Goal: Navigation & Orientation: Find specific page/section

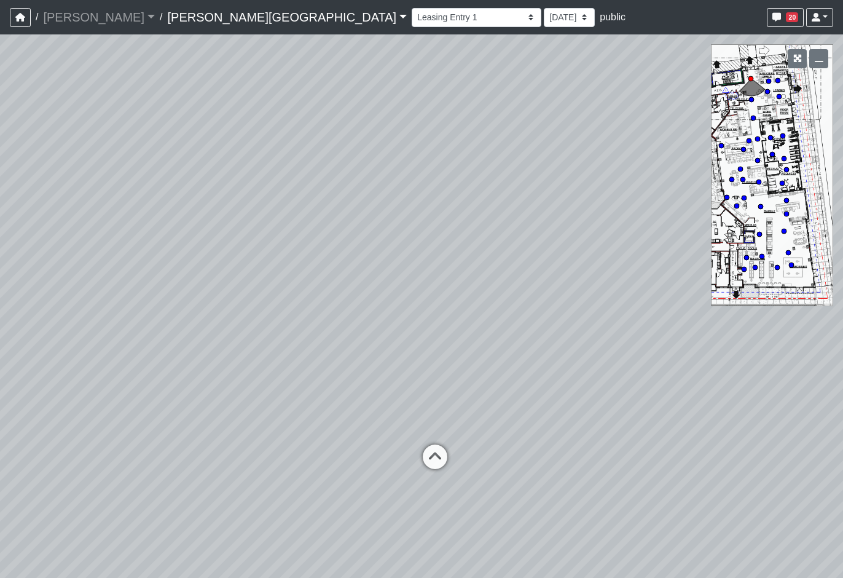
select select "rF9Y2TWouUAfWVEd1Berio"
click at [412, 22] on select "Fitness Entry Hallway Hospitality Bar Hospitality Bar Seating Package Room Pack…" at bounding box center [477, 17] width 130 height 19
click at [224, 12] on link "Ellison Museum District" at bounding box center [287, 17] width 240 height 25
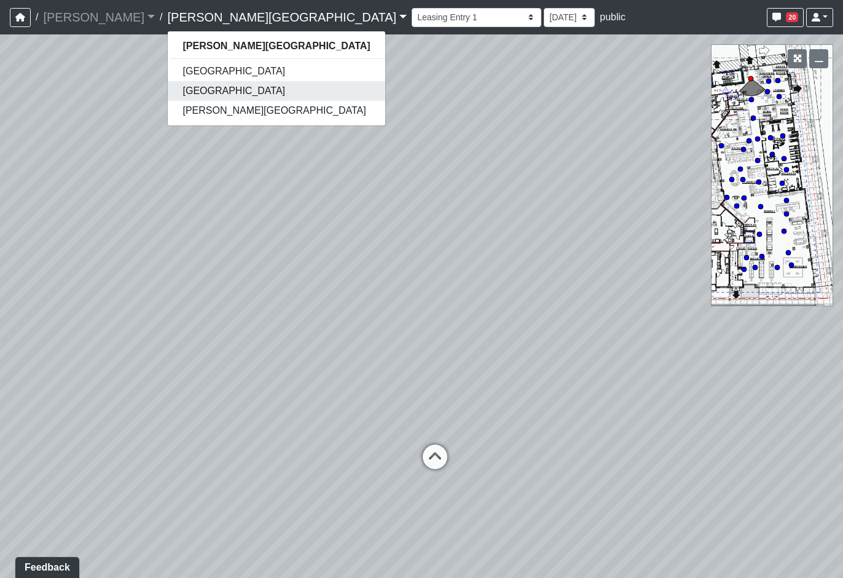
click at [179, 85] on link "[GEOGRAPHIC_DATA]" at bounding box center [276, 91] width 217 height 20
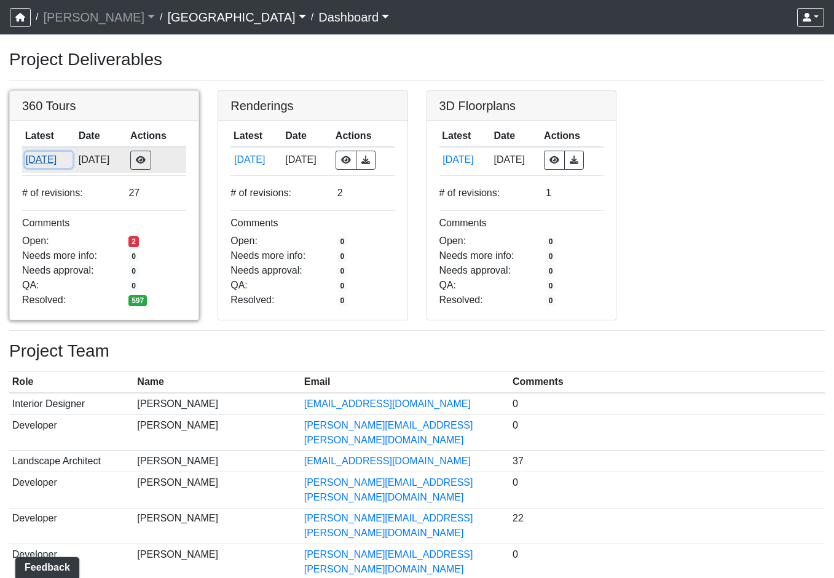
click at [49, 152] on button "8/28/2025" at bounding box center [48, 160] width 47 height 16
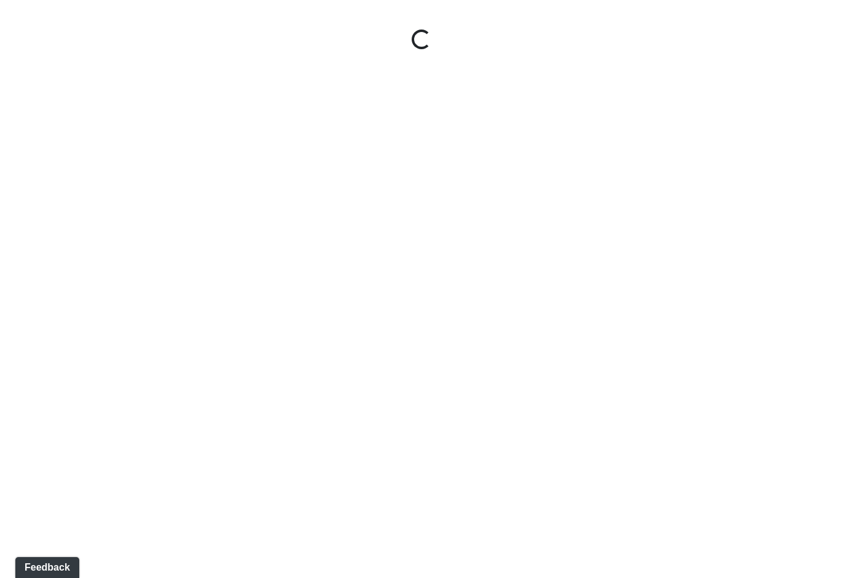
select select "gontoaMErPAtzSBVXh4ptW"
select select "h3ebyGk32eUmSzz99H473o"
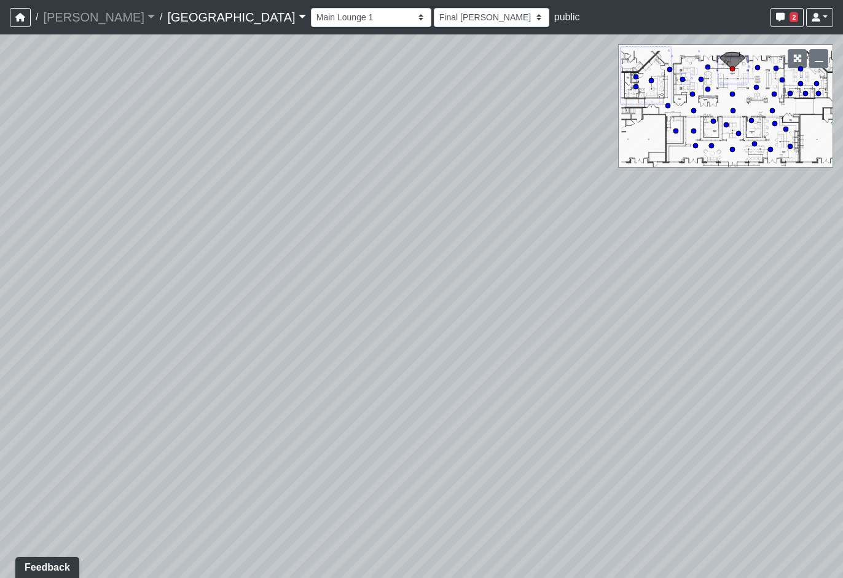
drag, startPoint x: 580, startPoint y: 318, endPoint x: 230, endPoint y: 165, distance: 381.2
click at [140, 144] on div "Loading... Pool Courtyard Entry 1 Loading... Main Lounge 2 Loading... Pool Cour…" at bounding box center [421, 305] width 843 height 543
drag, startPoint x: 393, startPoint y: 218, endPoint x: 510, endPoint y: 273, distance: 128.4
click at [55, 232] on div "Loading... Pool Courtyard Entry 1 Loading... Main Lounge 2 Loading... Pool Cour…" at bounding box center [421, 305] width 843 height 543
click at [509, 285] on div "Loading... Pool Courtyard Entry 1 Loading... Main Lounge 2 Loading... Pool Cour…" at bounding box center [421, 305] width 843 height 543
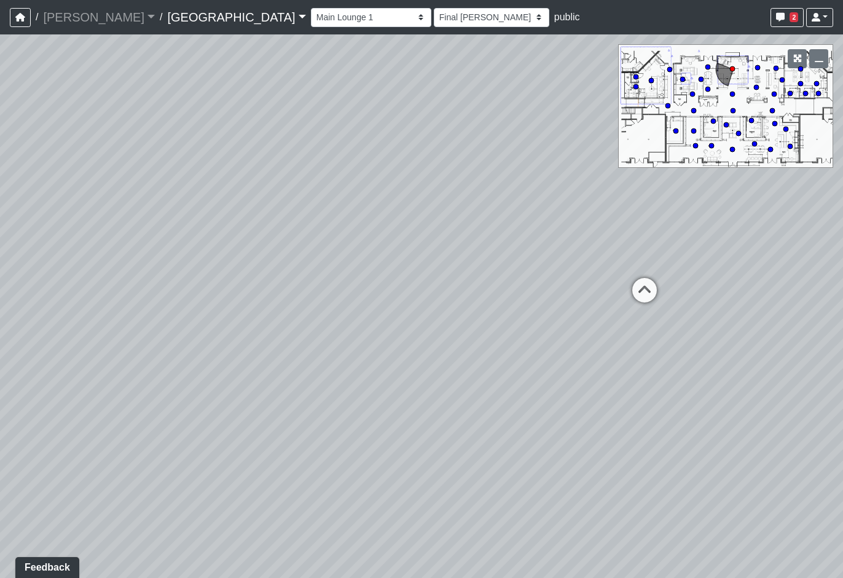
drag, startPoint x: 382, startPoint y: 285, endPoint x: 735, endPoint y: 324, distance: 355.5
click at [735, 324] on div "Loading... Pool Courtyard Entry 1 Loading... Main Lounge 2 Loading... Pool Cour…" at bounding box center [421, 305] width 843 height 543
click at [254, 301] on icon at bounding box center [250, 314] width 37 height 37
select select "8wm9MnJtpJPgxGZkoe9s2K"
select select "h3ebyGk32eUmSzz99H473o"
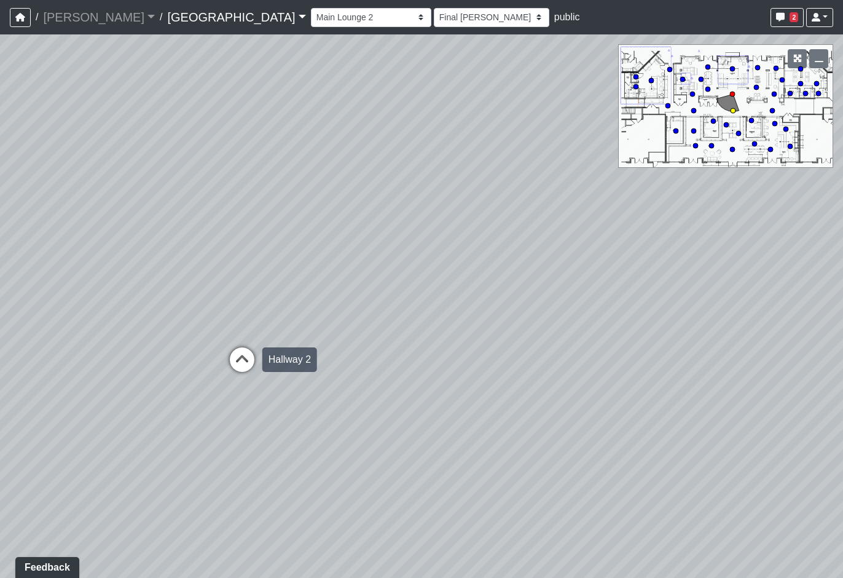
click at [242, 353] on icon at bounding box center [242, 365] width 37 height 37
select select "bPB7wimamwCZGiPmsQdFAb"
select select "h3ebyGk32eUmSzz99H473o"
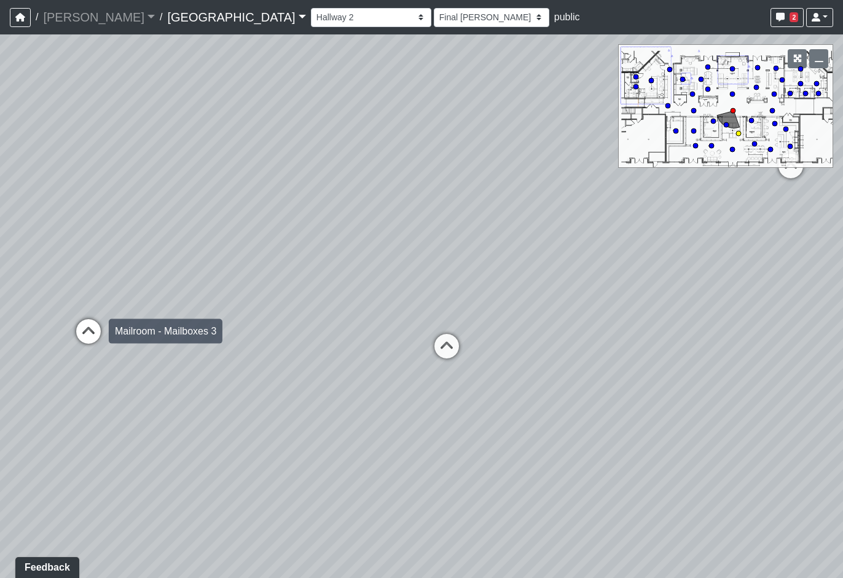
drag, startPoint x: 85, startPoint y: 327, endPoint x: 119, endPoint y: 295, distance: 46.1
click at [88, 323] on icon at bounding box center [88, 337] width 37 height 37
select select "pwytxSWgYHVvzQRFmDsR4a"
select select "h3ebyGk32eUmSzz99H473o"
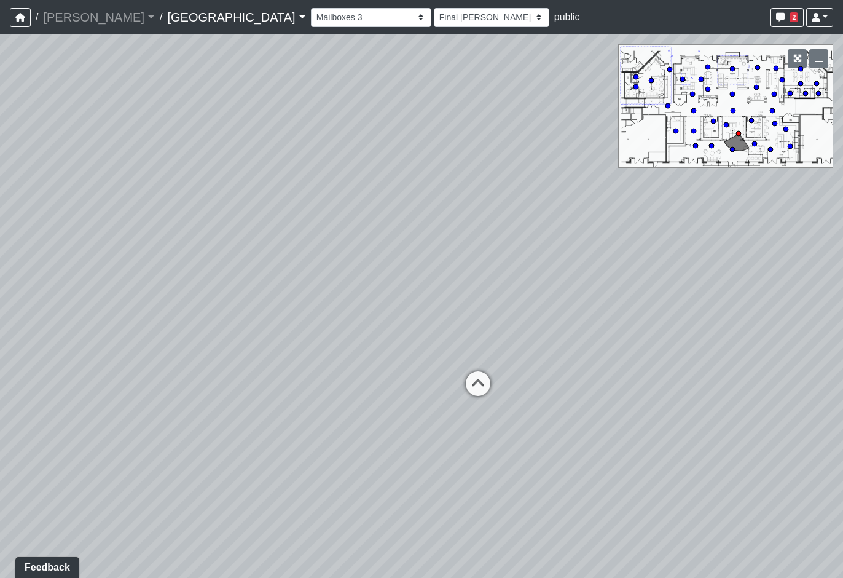
drag, startPoint x: 267, startPoint y: 267, endPoint x: 396, endPoint y: 324, distance: 140.3
click at [396, 324] on div "Loading... Pool Courtyard Entry 1 Loading... Main Lounge 2 Loading... Pool Cour…" at bounding box center [421, 305] width 843 height 543
click at [478, 394] on icon at bounding box center [481, 392] width 37 height 37
select select "rippxyhkynD5Hm89PJ8RuH"
select select "h3ebyGk32eUmSzz99H473o"
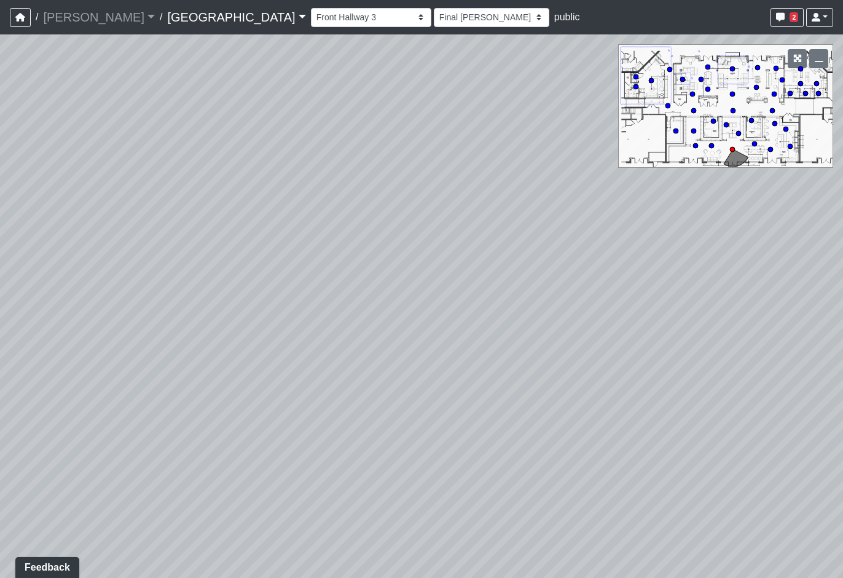
drag, startPoint x: 264, startPoint y: 307, endPoint x: 603, endPoint y: 321, distance: 339.6
click at [610, 319] on div "Loading... Pool Courtyard Entry 1 Loading... Main Lounge 2 Loading... Pool Cour…" at bounding box center [421, 305] width 843 height 543
drag, startPoint x: 181, startPoint y: 240, endPoint x: 551, endPoint y: 285, distance: 372.7
click at [577, 284] on div "Loading... Pool Courtyard Entry 1 Loading... Main Lounge 2 Loading... Pool Cour…" at bounding box center [421, 305] width 843 height 543
drag, startPoint x: 312, startPoint y: 275, endPoint x: 457, endPoint y: 272, distance: 144.5
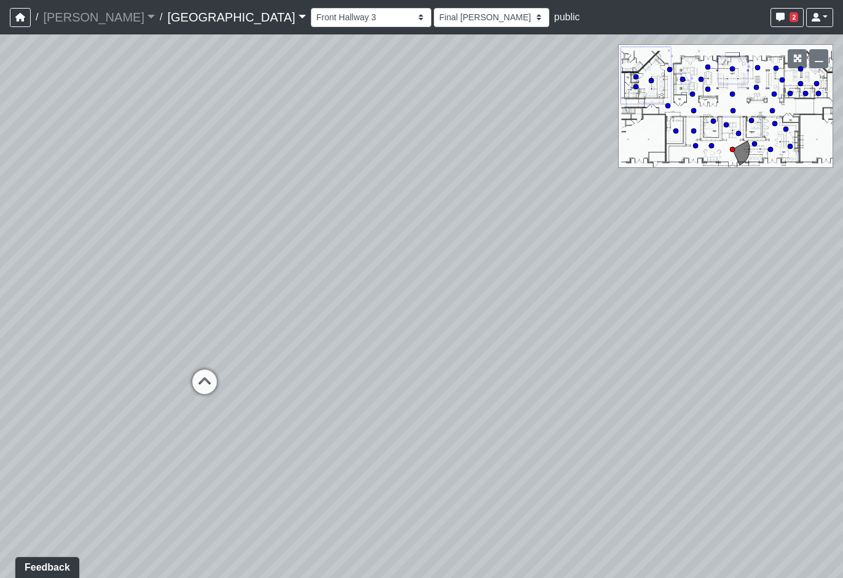
click at [457, 272] on div "Loading... Pool Courtyard Entry 1 Loading... Main Lounge 2 Loading... Pool Cour…" at bounding box center [421, 305] width 843 height 543
drag, startPoint x: 261, startPoint y: 303, endPoint x: 518, endPoint y: 312, distance: 256.4
click at [538, 308] on div "Loading... Pool Courtyard Entry 1 Loading... Main Lounge 2 Loading... Pool Cour…" at bounding box center [421, 305] width 843 height 543
drag, startPoint x: 278, startPoint y: 340, endPoint x: 592, endPoint y: 296, distance: 317.1
click at [592, 296] on div "Loading... Pool Courtyard Entry 1 Loading... Main Lounge 2 Loading... Pool Cour…" at bounding box center [421, 305] width 843 height 543
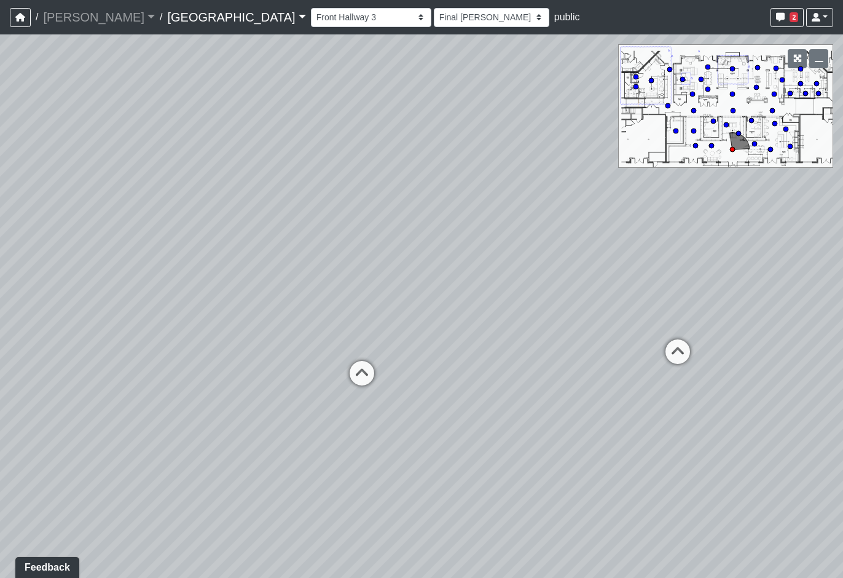
drag, startPoint x: 398, startPoint y: 313, endPoint x: 561, endPoint y: 317, distance: 162.9
click at [561, 317] on div "Loading... Pool Courtyard Entry 1 Loading... Main Lounge 2 Loading... Pool Cour…" at bounding box center [421, 305] width 843 height 543
click at [481, 372] on icon at bounding box center [477, 381] width 37 height 37
select select "pwytxSWgYHVvzQRFmDsR4a"
select select "h3ebyGk32eUmSzz99H473o"
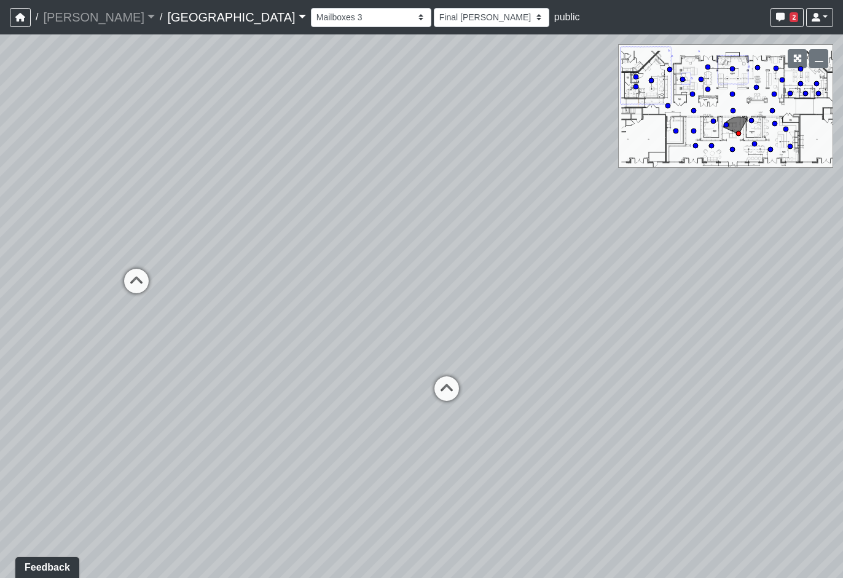
drag, startPoint x: 336, startPoint y: 314, endPoint x: 592, endPoint y: 360, distance: 260.3
click at [592, 360] on div "Loading... Pool Courtyard Entry 1 Loading... Main Lounge 2 Loading... Pool Cour…" at bounding box center [421, 305] width 843 height 543
click at [451, 387] on icon at bounding box center [452, 394] width 37 height 37
select select "bPB7wimamwCZGiPmsQdFAb"
select select "h3ebyGk32eUmSzz99H473o"
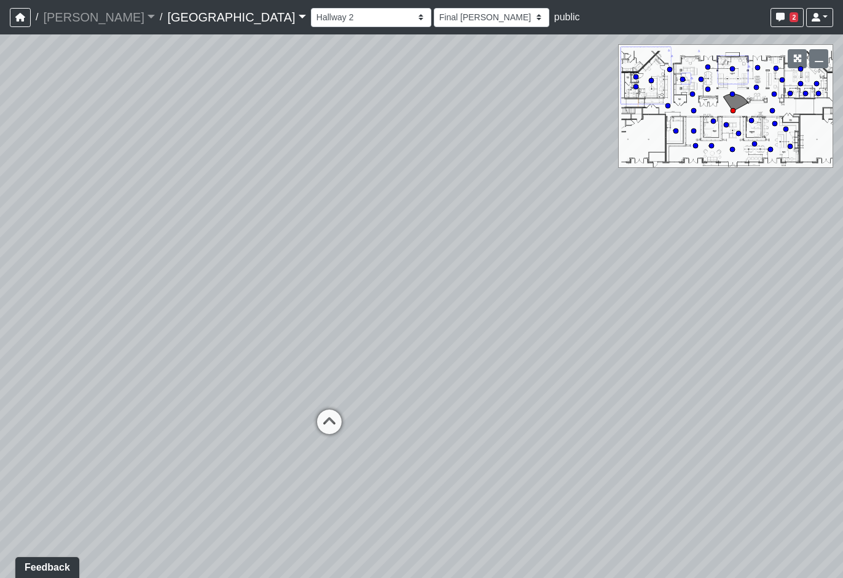
drag, startPoint x: 434, startPoint y: 300, endPoint x: 291, endPoint y: 273, distance: 145.7
click at [237, 265] on div "Loading... Pool Courtyard Entry 1 Loading... Main Lounge 2 Loading... Pool Cour…" at bounding box center [421, 305] width 843 height 543
drag, startPoint x: 645, startPoint y: 347, endPoint x: 331, endPoint y: 321, distance: 314.5
click at [331, 321] on div "Loading... Pool Courtyard Entry 1 Loading... Main Lounge 2 Loading... Pool Cour…" at bounding box center [421, 305] width 843 height 543
click at [693, 317] on icon at bounding box center [698, 323] width 37 height 37
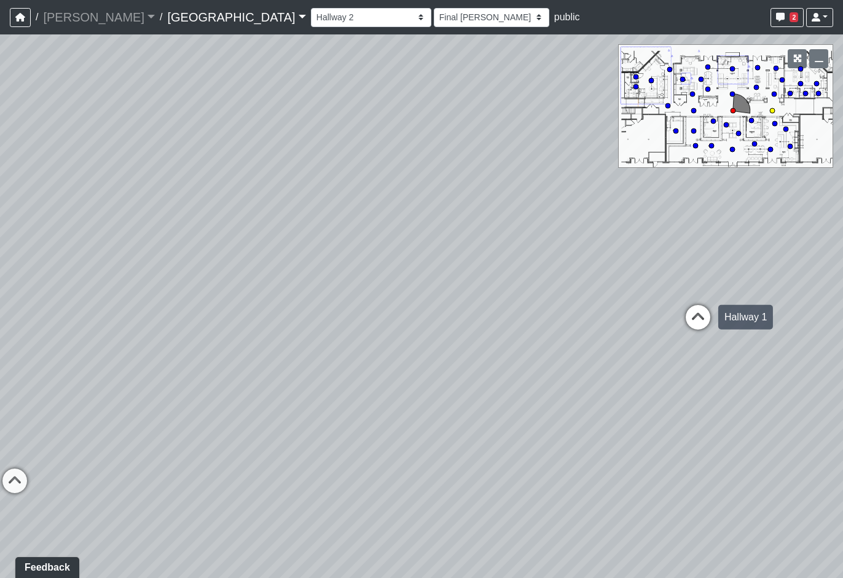
select select "jBqNCsrT4hi7AavUsCSpyD"
select select "h3ebyGk32eUmSzz99H473o"
drag, startPoint x: 600, startPoint y: 271, endPoint x: 788, endPoint y: 333, distance: 197.9
click at [788, 333] on div "Loading... Pool Courtyard Entry 1 Loading... Main Lounge 2 Loading... Pool Cour…" at bounding box center [421, 305] width 843 height 543
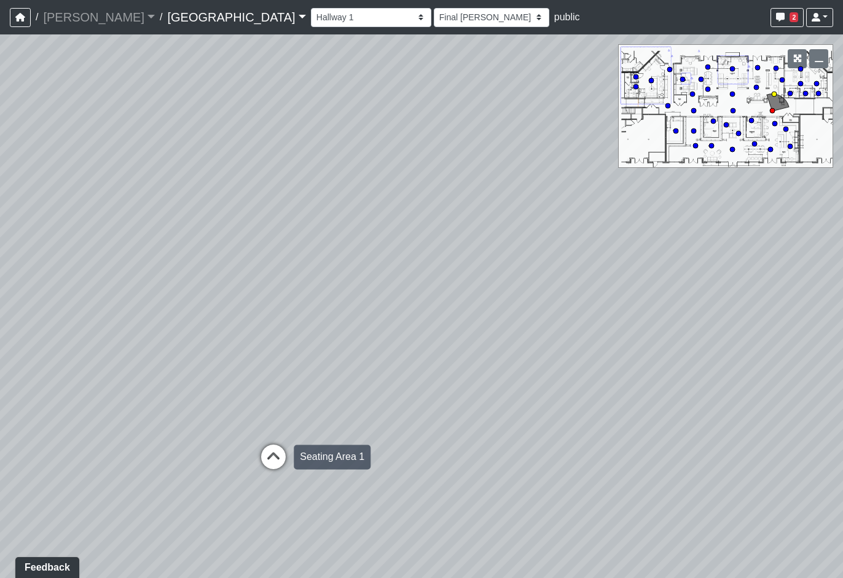
click at [280, 444] on icon at bounding box center [273, 462] width 37 height 37
select select "1YxMcQvhBrXzkFwaEorxwb"
select select "h3ebyGk32eUmSzz99H473o"
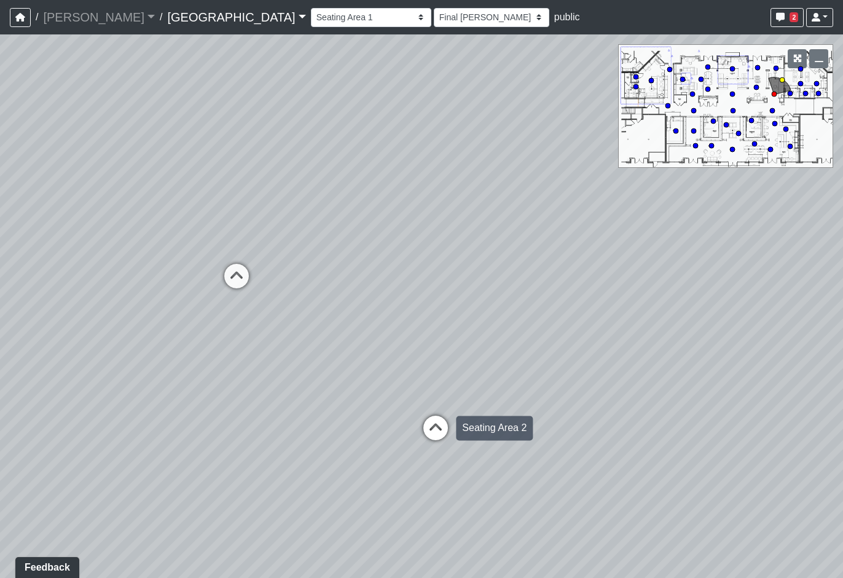
click at [437, 424] on icon at bounding box center [435, 433] width 37 height 37
select select "xuF2CW1jZayweEv98YGaSx"
select select "h3ebyGk32eUmSzz99H473o"
drag, startPoint x: 599, startPoint y: 311, endPoint x: 209, endPoint y: 308, distance: 389.7
click at [192, 311] on div "Loading... Pool Courtyard Entry 1 Loading... Main Lounge 2 Loading... Pool Cour…" at bounding box center [421, 305] width 843 height 543
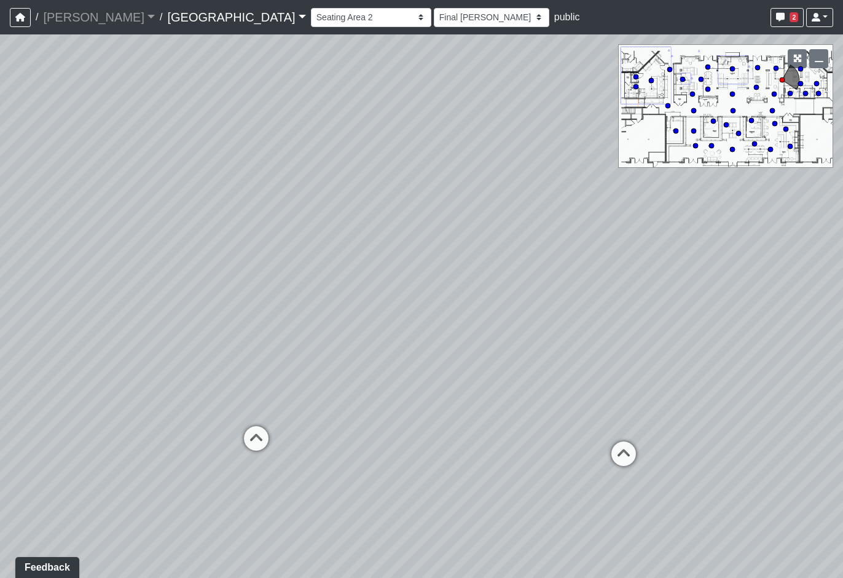
drag, startPoint x: 644, startPoint y: 379, endPoint x: 344, endPoint y: 288, distance: 313.6
click at [301, 285] on div "Loading... Pool Courtyard Entry 1 Loading... Main Lounge 2 Loading... Pool Cour…" at bounding box center [421, 305] width 843 height 543
drag, startPoint x: 516, startPoint y: 310, endPoint x: 148, endPoint y: 304, distance: 368.8
click at [148, 304] on div "Loading... Pool Courtyard Entry 1 Loading... Main Lounge 2 Loading... Pool Cour…" at bounding box center [421, 305] width 843 height 543
drag, startPoint x: 513, startPoint y: 304, endPoint x: 211, endPoint y: 301, distance: 301.8
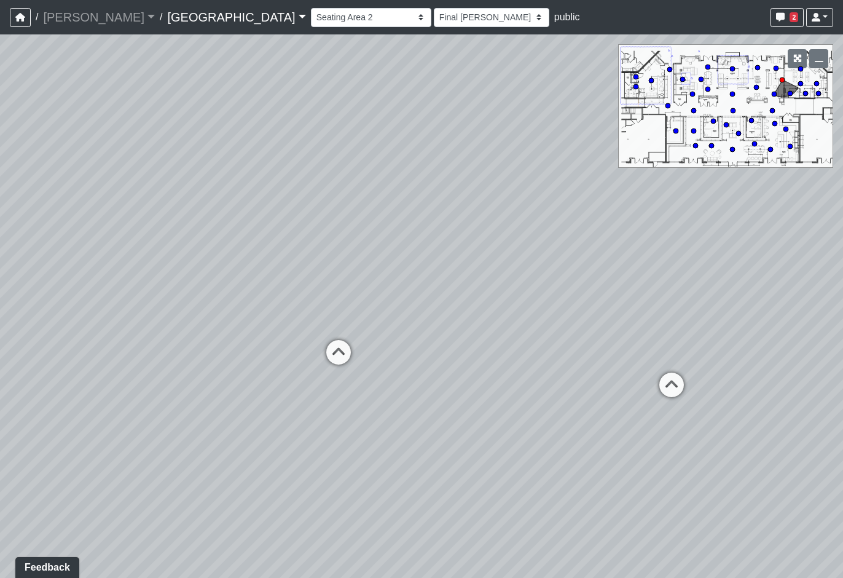
click at [210, 301] on div "Loading... Pool Courtyard Entry 1 Loading... Main Lounge 2 Loading... Pool Cour…" at bounding box center [421, 305] width 843 height 543
click at [492, 355] on icon at bounding box center [505, 355] width 37 height 37
select select "1YxMcQvhBrXzkFwaEorxwb"
select select "h3ebyGk32eUmSzz99H473o"
drag, startPoint x: 660, startPoint y: 296, endPoint x: 234, endPoint y: 281, distance: 426.2
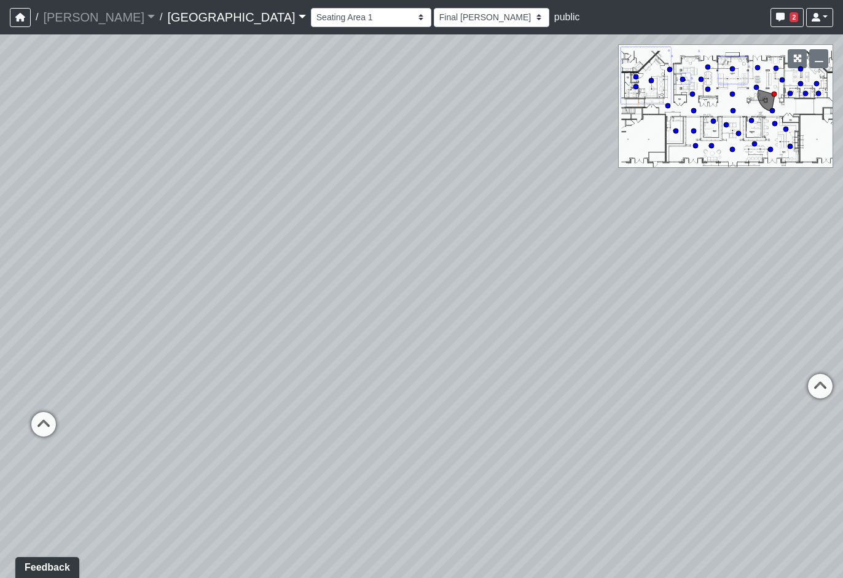
click at [234, 281] on div "Loading... Pool Courtyard Entry 1 Loading... Main Lounge 2 Loading... Pool Cour…" at bounding box center [421, 305] width 843 height 543
drag, startPoint x: 532, startPoint y: 230, endPoint x: 530, endPoint y: 274, distance: 44.3
click at [535, 377] on div "Loading... Pool Courtyard Entry 1 Loading... Main Lounge 2 Loading... Pool Cour…" at bounding box center [421, 305] width 843 height 543
drag, startPoint x: 652, startPoint y: 369, endPoint x: 519, endPoint y: 320, distance: 141.6
click at [519, 320] on div "Loading... Pool Courtyard Entry 1 Loading... Main Lounge 2 Loading... Pool Cour…" at bounding box center [421, 305] width 843 height 543
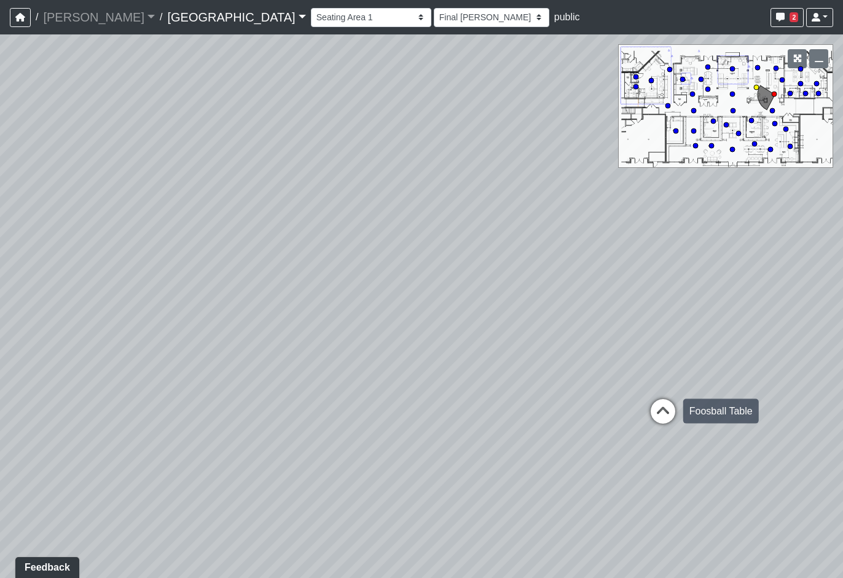
click at [671, 415] on icon at bounding box center [663, 417] width 37 height 37
select select "5YdP8s9J1uMCwQbH227TJn"
select select "h3ebyGk32eUmSzz99H473o"
drag, startPoint x: 358, startPoint y: 285, endPoint x: 411, endPoint y: 297, distance: 54.7
click at [411, 297] on div "Loading... Pool Courtyard Entry 1 Loading... Main Lounge 2 Loading... Pool Cour…" at bounding box center [421, 305] width 843 height 543
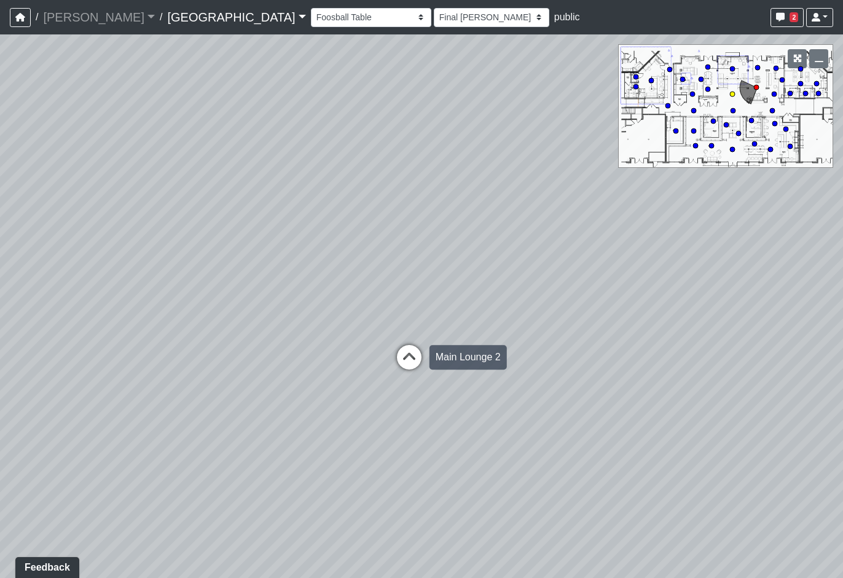
click at [411, 358] on icon at bounding box center [409, 363] width 37 height 37
select select "8wm9MnJtpJPgxGZkoe9s2K"
select select "h3ebyGk32eUmSzz99H473o"
drag, startPoint x: 452, startPoint y: 310, endPoint x: 398, endPoint y: 318, distance: 54.8
click at [398, 318] on div "Loading... Pool Courtyard Entry 1 Loading... Main Lounge 2 Loading... Pool Cour…" at bounding box center [421, 305] width 843 height 543
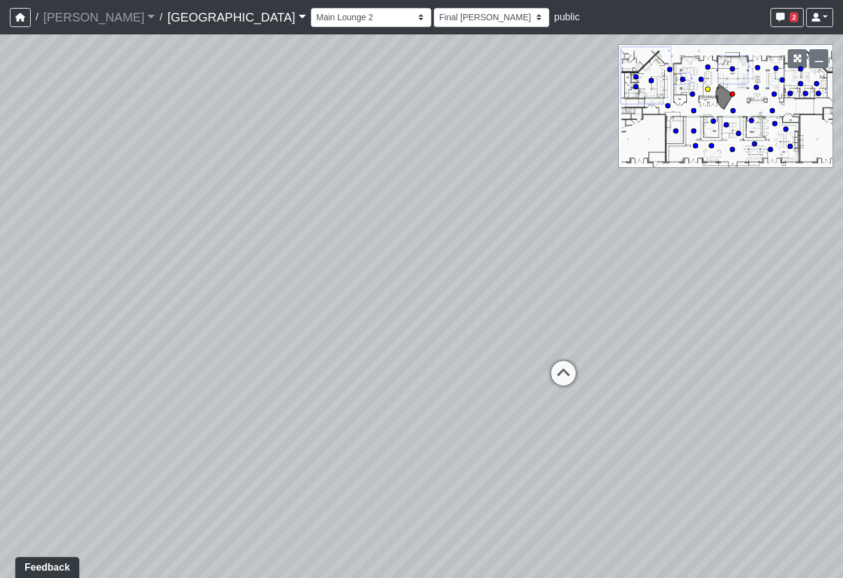
drag, startPoint x: 554, startPoint y: 372, endPoint x: 574, endPoint y: 365, distance: 21.4
click at [555, 371] on icon at bounding box center [563, 379] width 37 height 37
select select "nvS5Qoo4jEJcuhprzpoMAu"
select select "h3ebyGk32eUmSzz99H473o"
drag, startPoint x: 607, startPoint y: 387, endPoint x: 787, endPoint y: 380, distance: 179.6
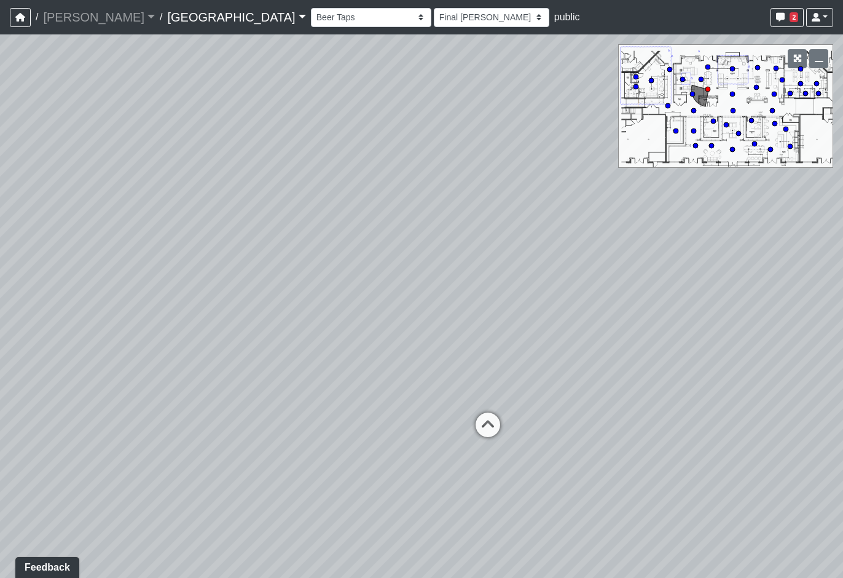
click at [787, 380] on div "Loading... Pool Courtyard Entry 1 Loading... Main Lounge 2 Loading... Pool Cour…" at bounding box center [421, 305] width 843 height 543
drag, startPoint x: 512, startPoint y: 259, endPoint x: 599, endPoint y: 409, distance: 174.0
click at [599, 409] on div "Loading... Pool Courtyard Entry 1 Loading... Main Lounge 2 Loading... Pool Cour…" at bounding box center [421, 305] width 843 height 543
drag, startPoint x: 526, startPoint y: 303, endPoint x: 364, endPoint y: 201, distance: 191.2
click at [364, 200] on div "Loading... Pool Courtyard Entry 1 Loading... Main Lounge 2 Loading... Pool Cour…" at bounding box center [421, 305] width 843 height 543
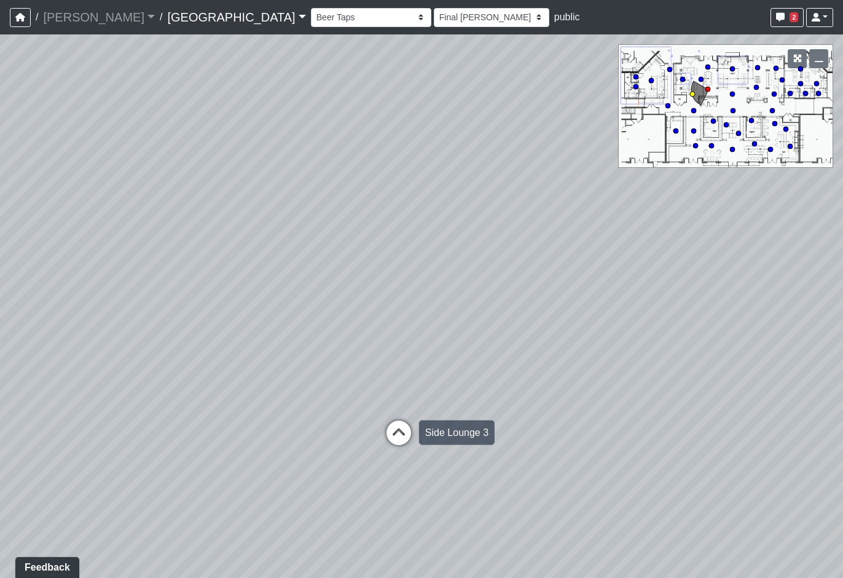
click at [397, 422] on icon at bounding box center [398, 438] width 37 height 37
select select "nj988cEU8HqoUYosUckwx2"
select select "h3ebyGk32eUmSzz99H473o"
drag, startPoint x: 334, startPoint y: 344, endPoint x: 561, endPoint y: 327, distance: 227.4
click at [561, 327] on div "Loading... Pool Courtyard Entry 1 Loading... Main Lounge 2 Loading... Pool Cour…" at bounding box center [421, 305] width 843 height 543
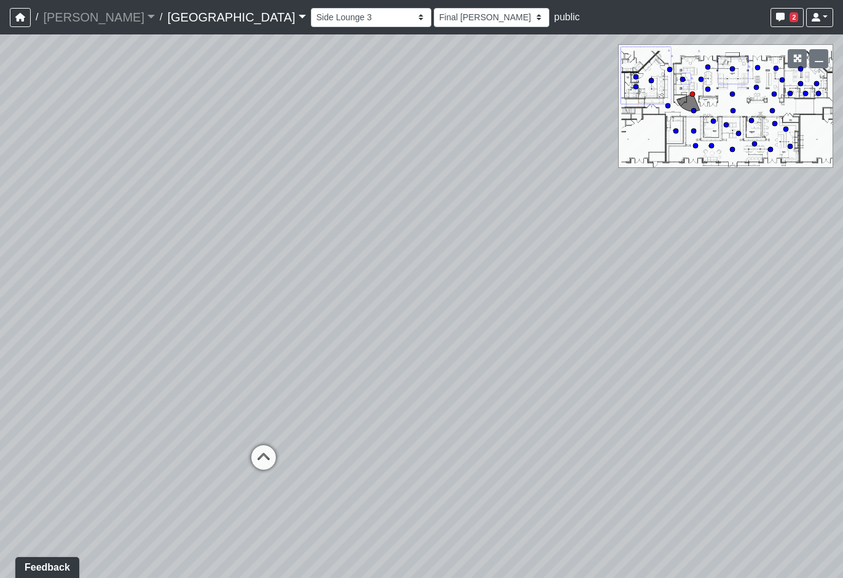
drag, startPoint x: 287, startPoint y: 298, endPoint x: 443, endPoint y: 316, distance: 156.5
click at [443, 316] on div "Loading... Pool Courtyard Entry 1 Loading... Main Lounge 2 Loading... Pool Cour…" at bounding box center [421, 305] width 843 height 543
click at [500, 41] on div "Loading... Pool Courtyard Entry 1 Loading... Main Lounge 2 Loading... Pool Cour…" at bounding box center [421, 305] width 843 height 543
drag, startPoint x: 579, startPoint y: 297, endPoint x: 672, endPoint y: 248, distance: 105.0
click at [672, 251] on div "Loading... Pool Courtyard Entry 1 Loading... Main Lounge 2 Loading... Pool Cour…" at bounding box center [421, 305] width 843 height 543
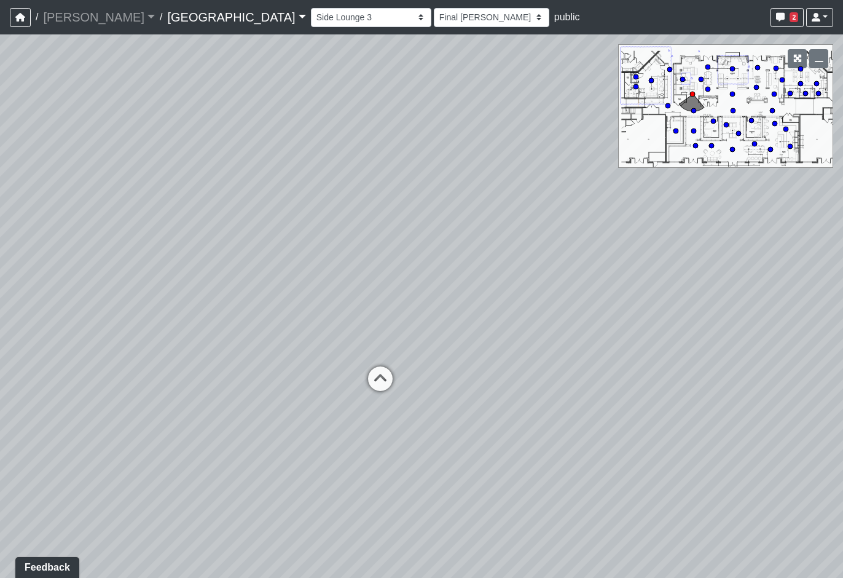
drag, startPoint x: 130, startPoint y: 273, endPoint x: 580, endPoint y: 213, distance: 453.3
click at [580, 213] on div "Loading... Pool Courtyard Entry 1 Loading... Main Lounge 2 Loading... Pool Cour…" at bounding box center [421, 305] width 843 height 543
drag, startPoint x: 253, startPoint y: 230, endPoint x: 454, endPoint y: 222, distance: 200.5
click at [454, 222] on div "Loading... Pool Courtyard Entry 1 Loading... Main Lounge 2 Loading... Pool Cour…" at bounding box center [421, 305] width 843 height 543
drag, startPoint x: 148, startPoint y: 258, endPoint x: 541, endPoint y: 280, distance: 393.4
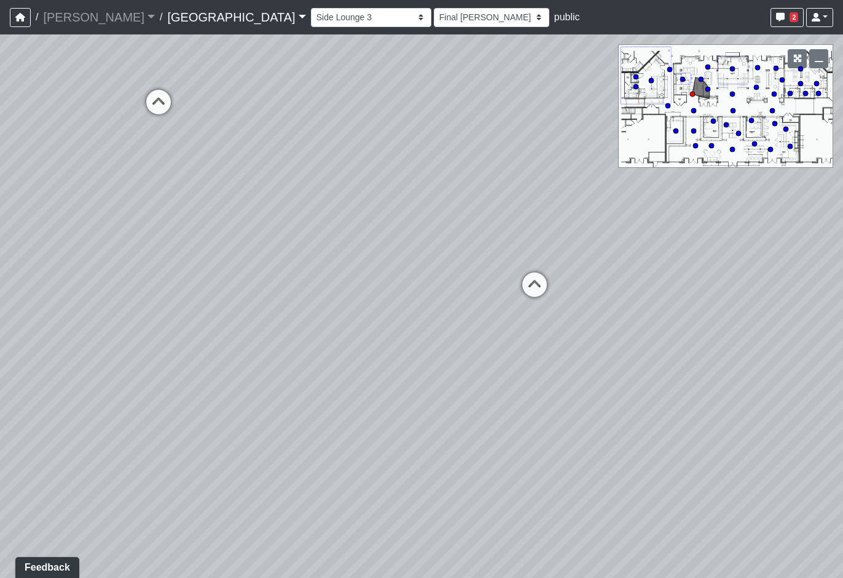
click at [541, 280] on div "Loading... Pool Courtyard Entry 1 Loading... Main Lounge 2 Loading... Pool Cour…" at bounding box center [421, 305] width 843 height 543
drag, startPoint x: 413, startPoint y: 238, endPoint x: 496, endPoint y: 259, distance: 85.7
click at [496, 259] on div "Loading... Pool Courtyard Entry 1 Loading... Main Lounge 2 Loading... Pool Cour…" at bounding box center [421, 305] width 843 height 543
drag, startPoint x: 398, startPoint y: 227, endPoint x: 374, endPoint y: 311, distance: 87.5
click at [374, 311] on div "Loading... Pool Courtyard Entry 1 Loading... Main Lounge 2 Loading... Pool Cour…" at bounding box center [421, 305] width 843 height 543
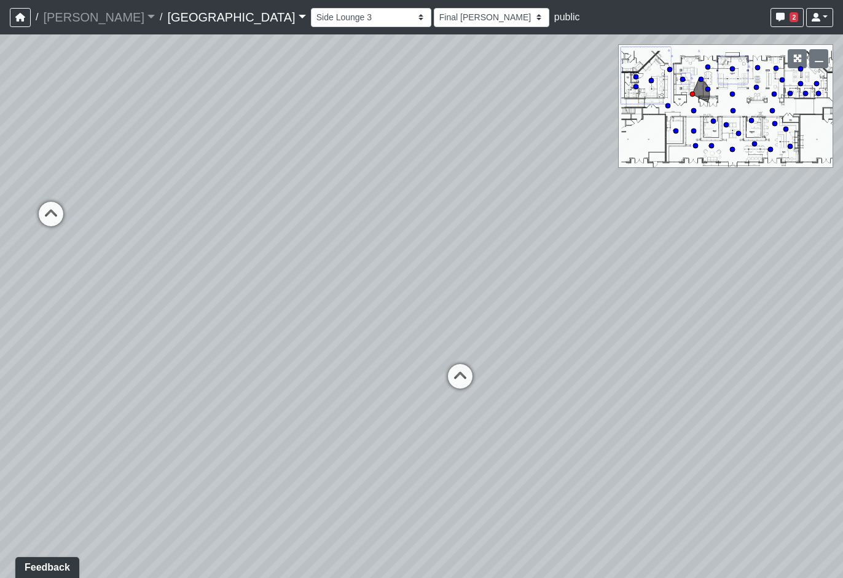
drag, startPoint x: 478, startPoint y: 279, endPoint x: 330, endPoint y: 286, distance: 147.7
click at [238, 261] on div "Loading... Pool Courtyard Entry 1 Loading... Main Lounge 2 Loading... Pool Cour…" at bounding box center [421, 305] width 843 height 543
drag, startPoint x: 495, startPoint y: 324, endPoint x: 565, endPoint y: 288, distance: 78.6
click at [248, 303] on div "Loading... Pool Courtyard Entry 1 Loading... Main Lounge 2 Loading... Pool Cour…" at bounding box center [421, 305] width 843 height 543
drag, startPoint x: 422, startPoint y: 283, endPoint x: 235, endPoint y: 266, distance: 188.2
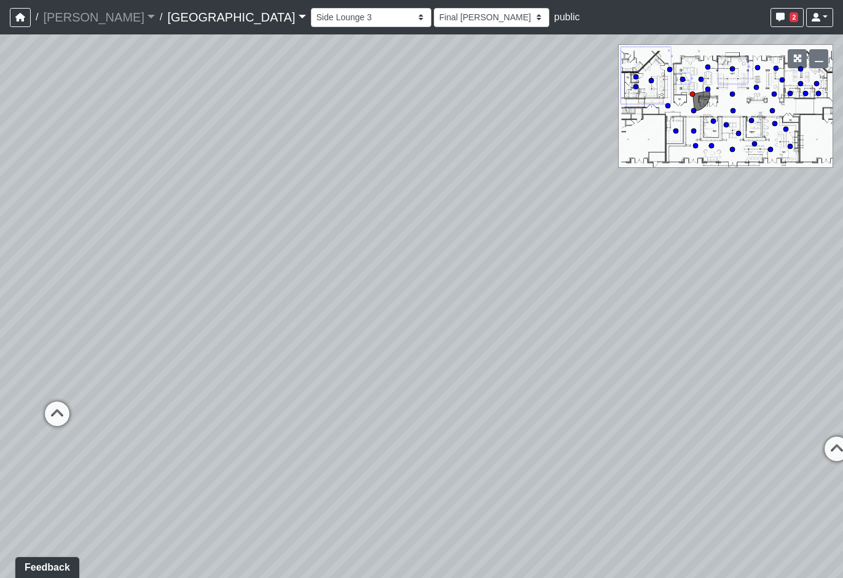
click at [235, 266] on div "Loading... Pool Courtyard Entry 1 Loading... Main Lounge 2 Loading... Pool Cour…" at bounding box center [421, 305] width 843 height 543
drag, startPoint x: 672, startPoint y: 346, endPoint x: 410, endPoint y: 377, distance: 263.6
click at [410, 377] on div "Loading... Pool Courtyard Entry 1 Loading... Main Lounge 2 Loading... Pool Cour…" at bounding box center [421, 305] width 843 height 543
click at [535, 396] on icon at bounding box center [536, 409] width 37 height 37
select select "nyrKKpN37jHPvguD4SWa4o"
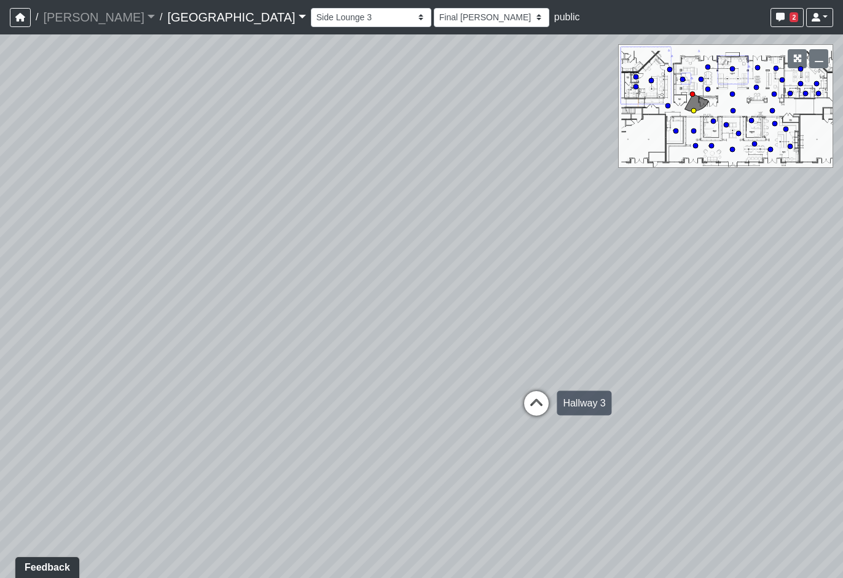
select select "h3ebyGk32eUmSzz99H473o"
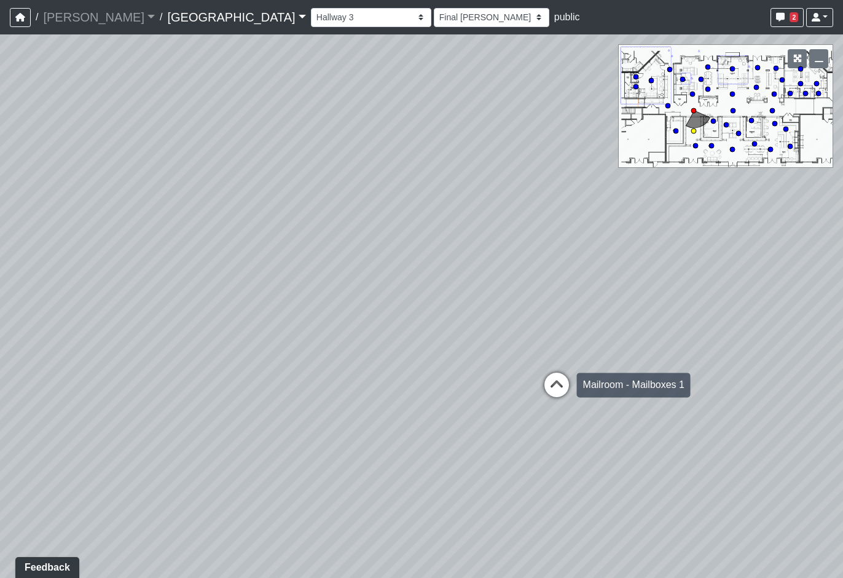
click at [564, 383] on icon at bounding box center [556, 390] width 37 height 37
select select "vJWwoUbvsJHWu2XcbdHcnm"
select select "h3ebyGk32eUmSzz99H473o"
drag, startPoint x: 482, startPoint y: 330, endPoint x: 612, endPoint y: 344, distance: 130.4
click at [612, 344] on div "Loading... Pool Courtyard Entry 1 Loading... Main Lounge 2 Loading... Pool Cour…" at bounding box center [421, 305] width 843 height 543
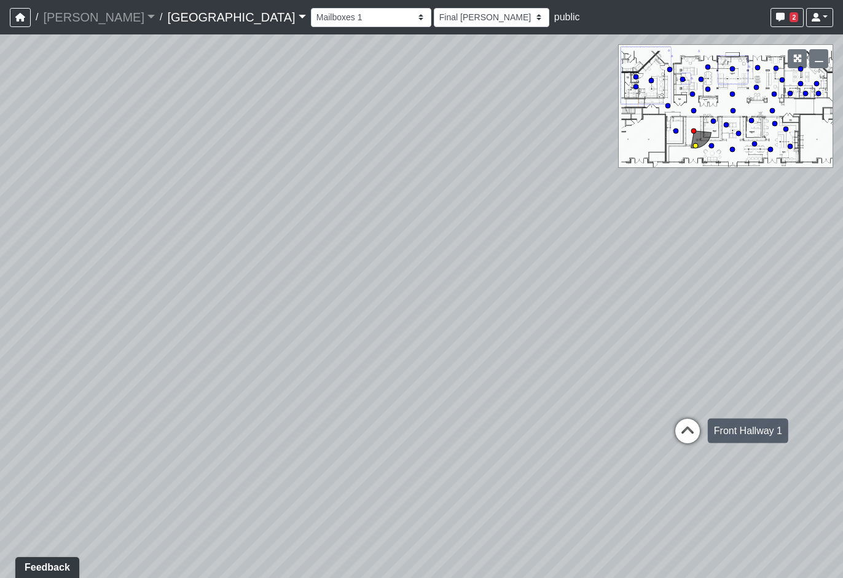
drag, startPoint x: 680, startPoint y: 427, endPoint x: 685, endPoint y: 431, distance: 6.5
click at [685, 431] on icon at bounding box center [687, 437] width 37 height 37
select select "b3Bs6Jz1acujNoJrA7tKcb"
select select "h3ebyGk32eUmSzz99H473o"
drag, startPoint x: 568, startPoint y: 310, endPoint x: 653, endPoint y: 314, distance: 84.9
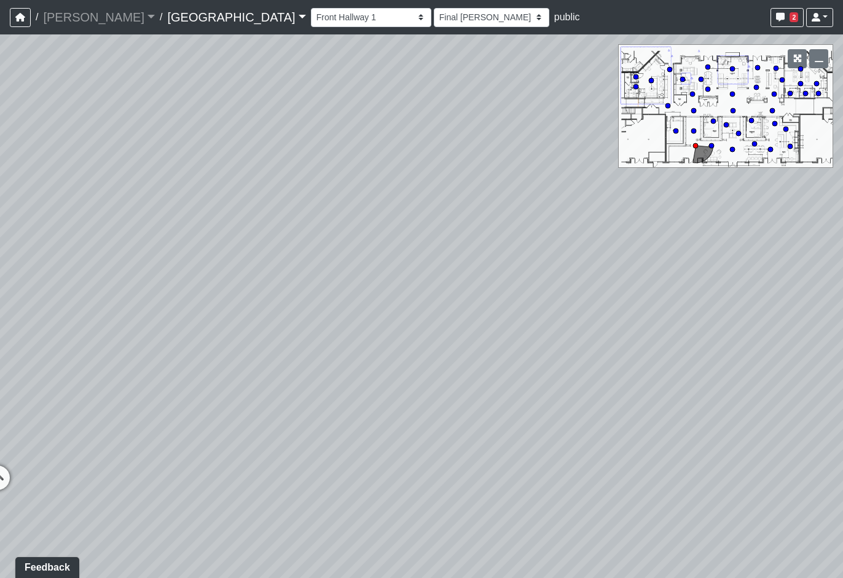
click at [652, 314] on div "Loading... Pool Courtyard Entry 1 Loading... Main Lounge 2 Loading... Pool Cour…" at bounding box center [421, 305] width 843 height 543
click at [508, 16] on div "Breezeway Entry Fireplace 1 Fireplace 2 Gate Golf Holes Shade Sails Sidewalk 1 …" at bounding box center [572, 18] width 522 height 24
click at [167, 16] on link "[GEOGRAPHIC_DATA]" at bounding box center [236, 17] width 138 height 25
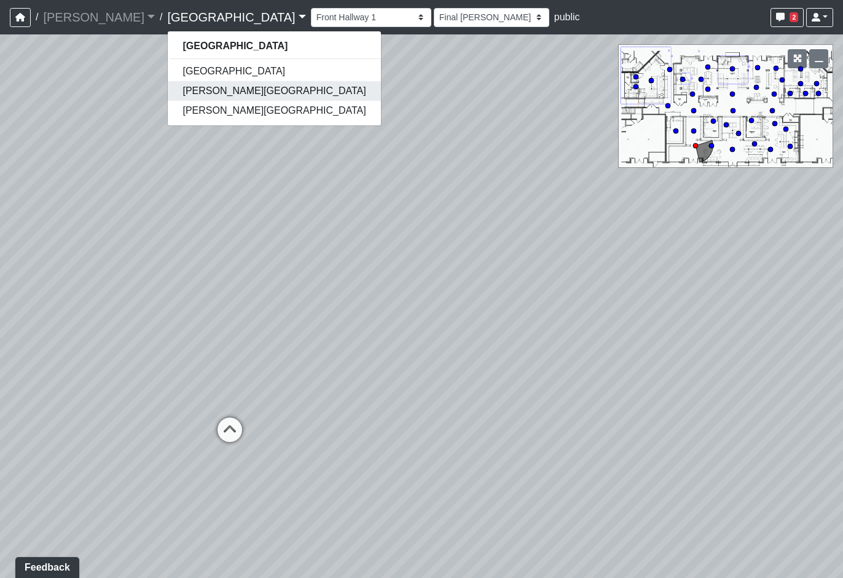
click at [175, 89] on link "Ellison Museum District" at bounding box center [274, 91] width 213 height 20
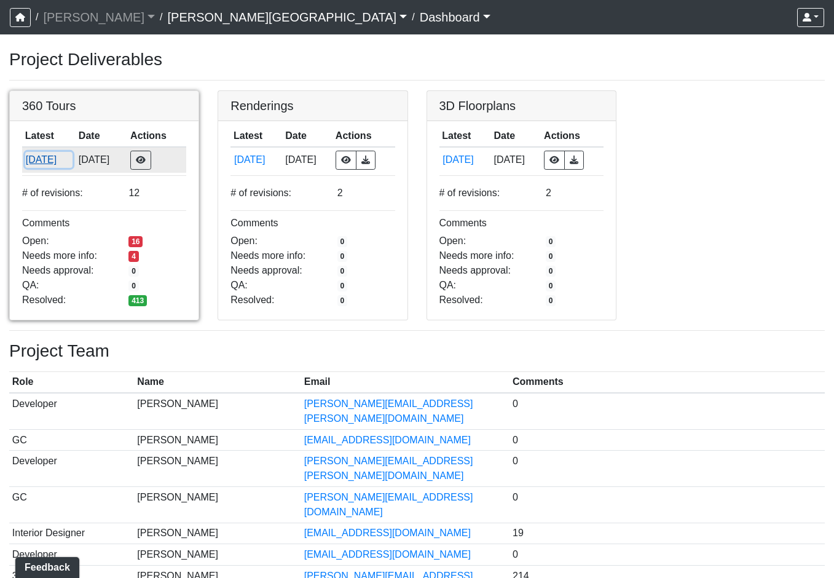
click at [41, 155] on button "[DATE]" at bounding box center [48, 160] width 47 height 16
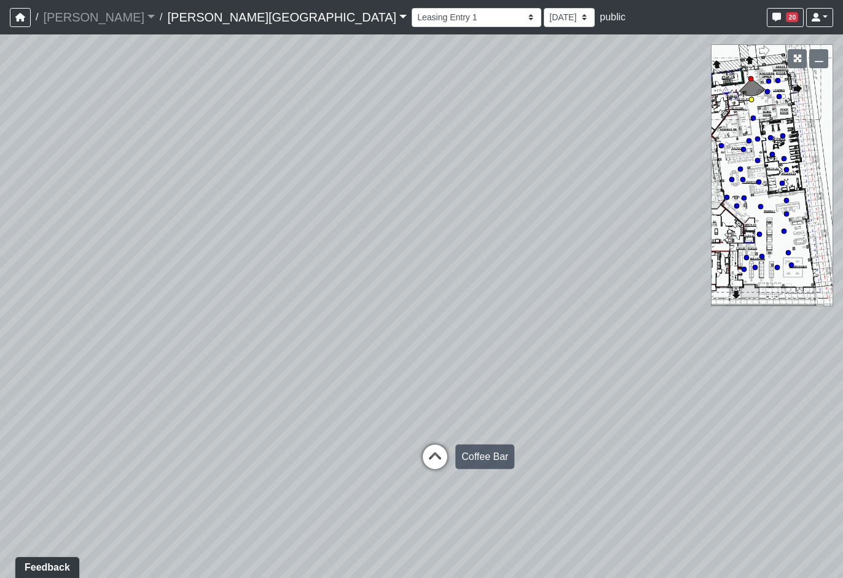
click at [439, 455] on icon at bounding box center [435, 462] width 37 height 37
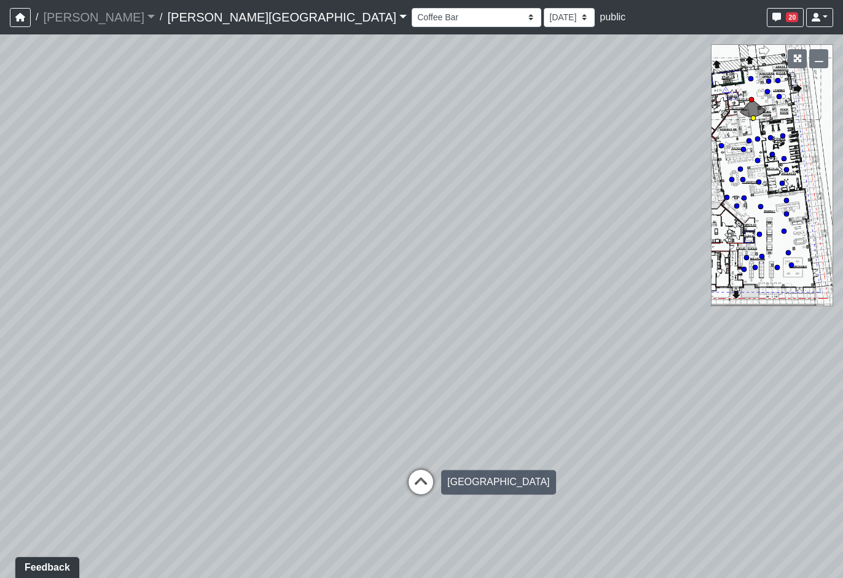
click at [418, 486] on icon at bounding box center [421, 488] width 37 height 37
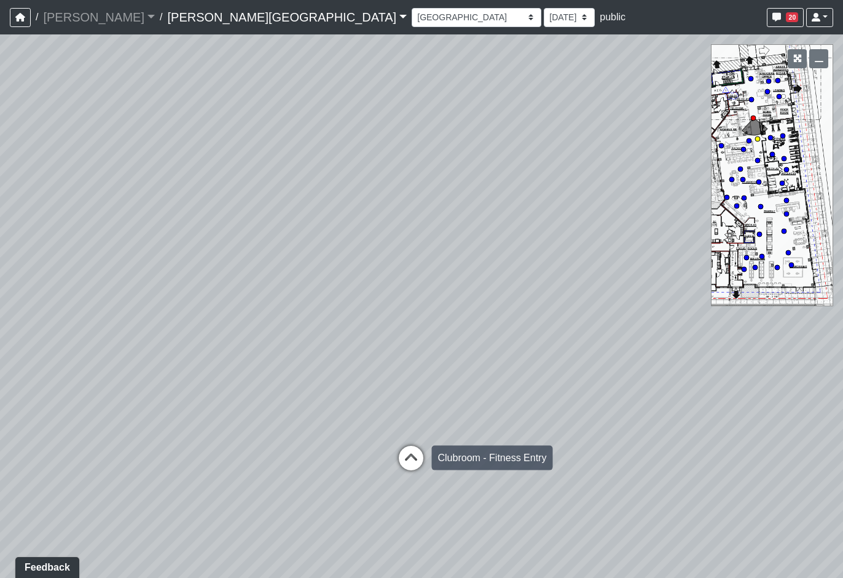
click at [414, 460] on icon at bounding box center [411, 464] width 37 height 37
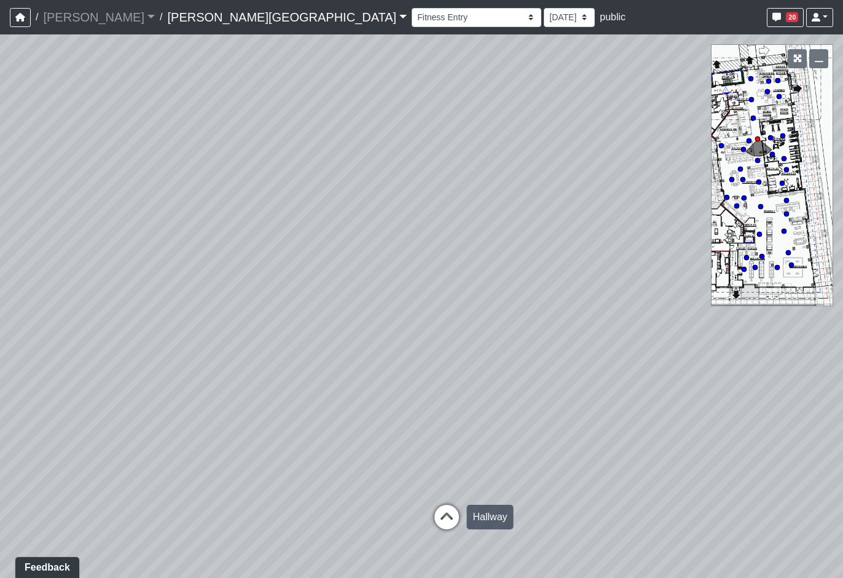
click at [449, 512] on icon at bounding box center [446, 523] width 37 height 37
click at [431, 442] on icon at bounding box center [430, 441] width 37 height 37
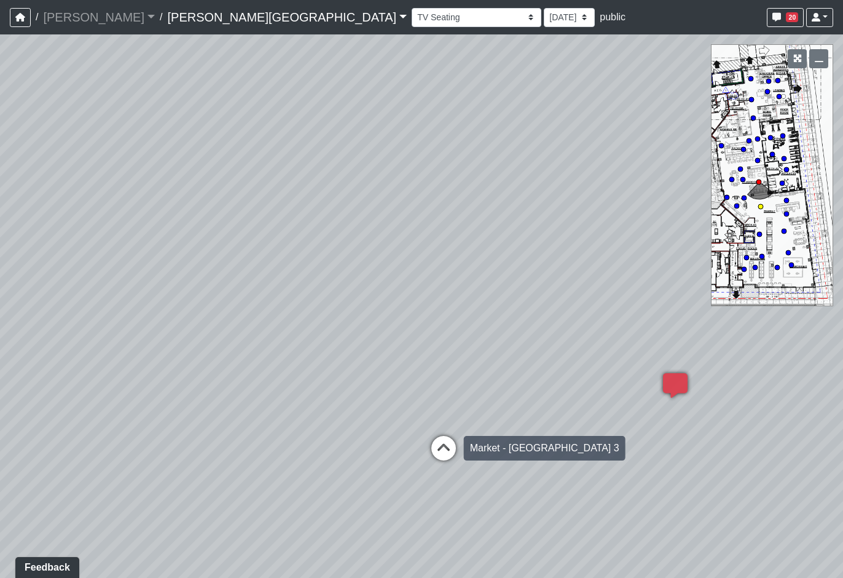
click at [443, 448] on icon at bounding box center [443, 454] width 37 height 37
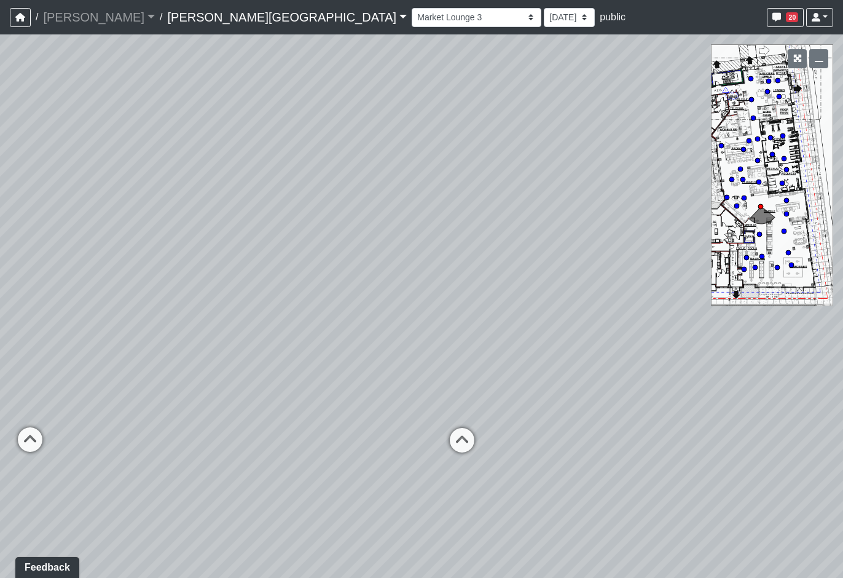
drag, startPoint x: 514, startPoint y: 328, endPoint x: 221, endPoint y: 367, distance: 295.8
click at [524, 326] on div "Loading... Coffee Bar Loading... Leasing Hallway Loading... Leasing Entry 1 Loa…" at bounding box center [421, 305] width 843 height 543
click at [487, 310] on div "Loading... Coffee Bar Loading... Leasing Hallway Loading... Leasing Entry 1 Loa…" at bounding box center [421, 305] width 843 height 543
click at [600, 285] on div "Loading... Coffee Bar Loading... Leasing Hallway Loading... Leasing Entry 1 Loa…" at bounding box center [421, 305] width 843 height 543
drag, startPoint x: 472, startPoint y: 282, endPoint x: 392, endPoint y: 352, distance: 106.7
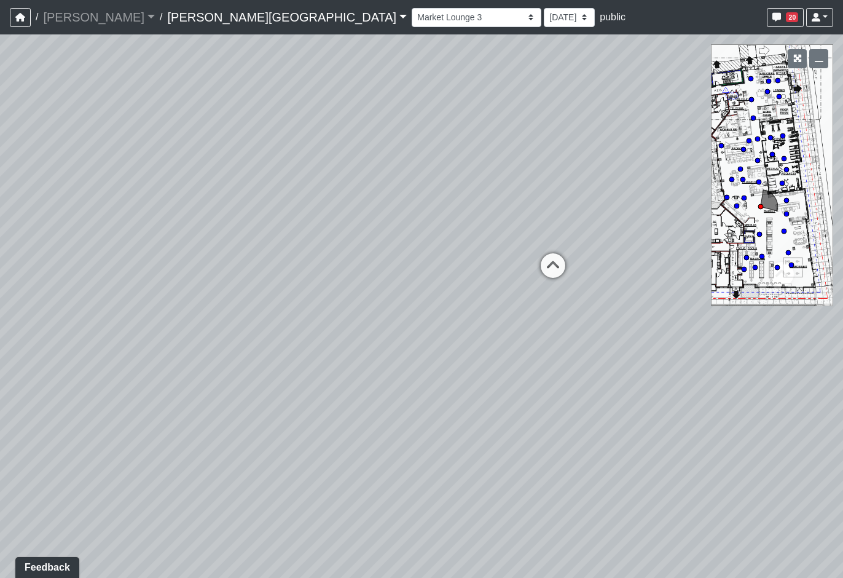
click at [388, 355] on div "Loading... Coffee Bar Loading... Leasing Hallway Loading... Leasing Entry 1 Loa…" at bounding box center [421, 305] width 843 height 543
drag, startPoint x: 491, startPoint y: 199, endPoint x: 792, endPoint y: 239, distance: 303.2
click at [792, 239] on div "Loading... Coffee Bar Loading... Leasing Hallway Loading... Leasing Entry 1 Loa…" at bounding box center [421, 305] width 843 height 543
drag, startPoint x: 229, startPoint y: 329, endPoint x: -10, endPoint y: 216, distance: 264.2
click at [0, 216] on html "/ Flournoy Flournoy Loading... / Ellison Museum District Ellison Museum Distric…" at bounding box center [421, 289] width 843 height 578
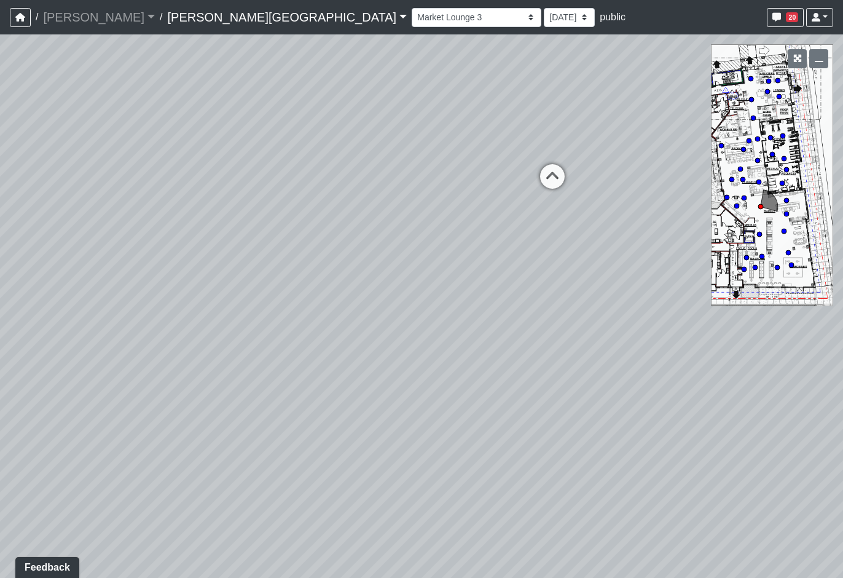
click at [94, 229] on div "Loading... Coffee Bar Loading... Leasing Hallway Loading... Leasing Entry 1 Loa…" at bounding box center [421, 305] width 843 height 543
drag, startPoint x: 303, startPoint y: 304, endPoint x: 240, endPoint y: 321, distance: 65.8
click at [179, 353] on div "Loading... Coffee Bar Loading... Leasing Hallway Loading... Leasing Entry 1 Loa…" at bounding box center [421, 305] width 843 height 543
click at [652, 299] on icon at bounding box center [644, 299] width 37 height 37
drag, startPoint x: 713, startPoint y: 270, endPoint x: 165, endPoint y: 278, distance: 548.3
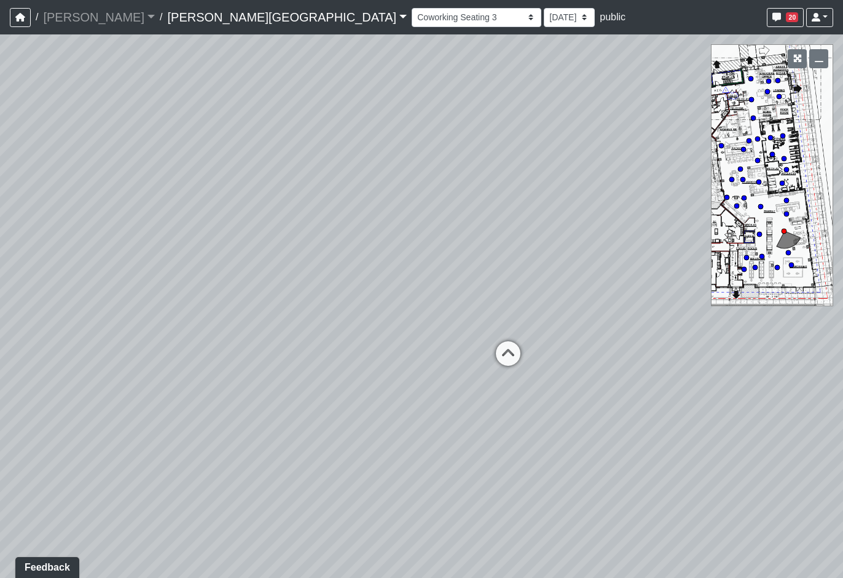
click at [165, 278] on div "Loading... Coffee Bar Loading... Leasing Hallway Loading... Leasing Entry 1 Loa…" at bounding box center [421, 305] width 843 height 543
drag, startPoint x: 605, startPoint y: 286, endPoint x: 451, endPoint y: 297, distance: 154.6
click at [451, 297] on div "Loading... Coffee Bar Loading... Leasing Hallway Loading... Leasing Entry 1 Loa…" at bounding box center [421, 305] width 843 height 543
click at [412, 11] on select "Fitness Entry Hallway Hospitality Bar Hospitality Bar Seating Package Room Pack…" at bounding box center [477, 17] width 130 height 19
click at [412, 8] on select "Fitness Entry Hallway Hospitality Bar Hospitality Bar Seating Package Room Pack…" at bounding box center [477, 17] width 130 height 19
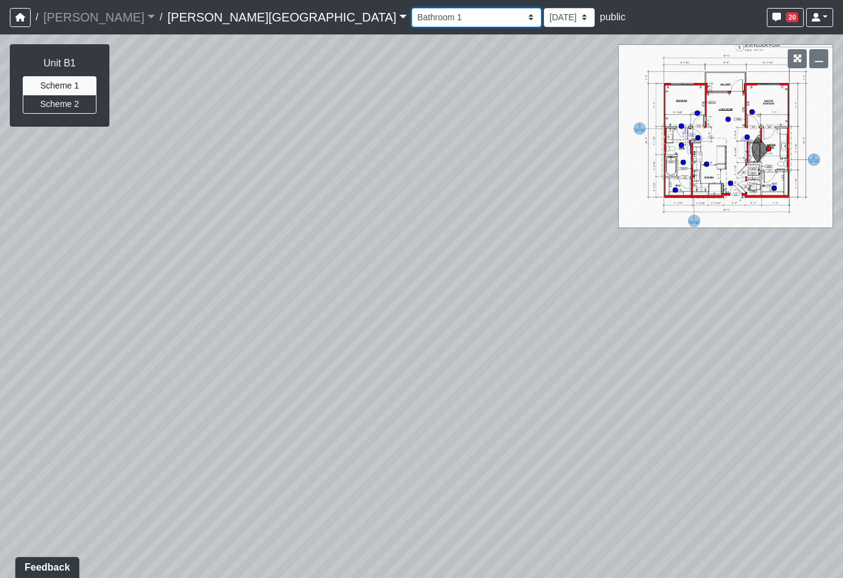
click at [412, 14] on select "Fitness Entry Hallway Hospitality Bar Hospitality Bar Seating Package Room Pack…" at bounding box center [477, 17] width 130 height 19
click at [412, 8] on select "Fitness Entry Hallway Hospitality Bar Hospitality Bar Seating Package Room Pack…" at bounding box center [477, 17] width 130 height 19
select select "am3i6LkKFb81qQfRWAjHN7"
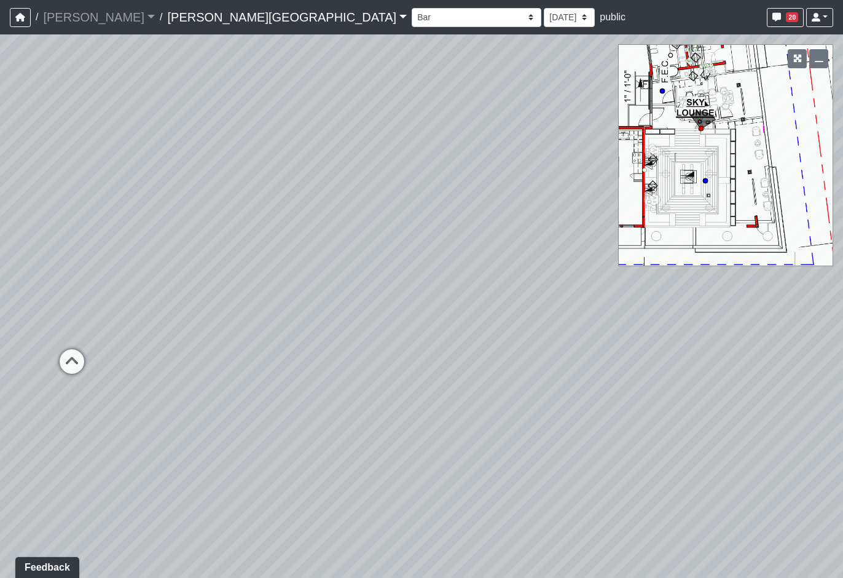
drag, startPoint x: 479, startPoint y: 338, endPoint x: 221, endPoint y: 206, distance: 290.5
click at [146, 186] on div "Loading... Coffee Bar Loading... Leasing Hallway Loading... Leasing Entry 1 Loa…" at bounding box center [421, 305] width 843 height 543
drag, startPoint x: 513, startPoint y: 247, endPoint x: 29, endPoint y: 175, distance: 489.6
click at [29, 175] on div "Loading... Coffee Bar Loading... Leasing Hallway Loading... Leasing Entry 1 Loa…" at bounding box center [421, 305] width 843 height 543
drag, startPoint x: 505, startPoint y: 211, endPoint x: 103, endPoint y: 291, distance: 410.4
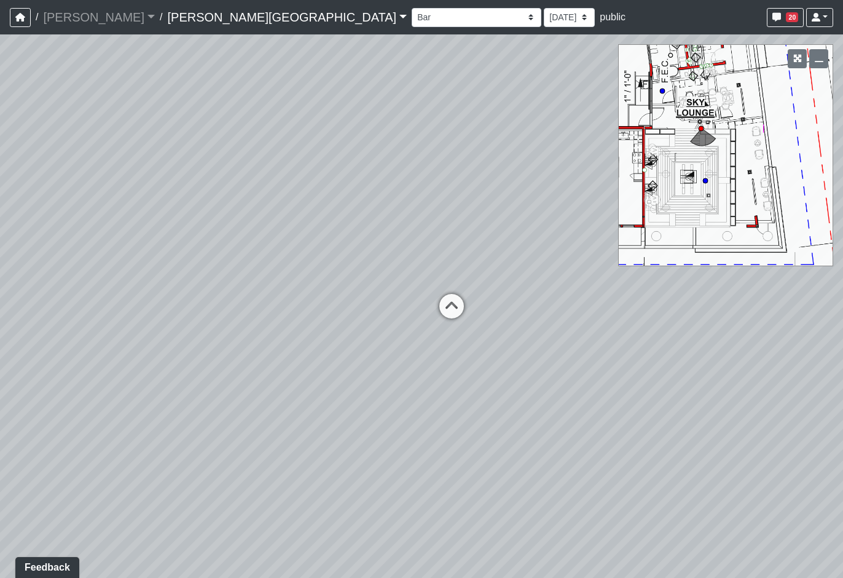
click at [77, 315] on div "Loading... Coffee Bar Loading... Leasing Hallway Loading... Leasing Entry 1 Loa…" at bounding box center [421, 305] width 843 height 543
drag, startPoint x: 471, startPoint y: 205, endPoint x: 154, endPoint y: 234, distance: 319.1
click at [154, 234] on div "Loading... Coffee Bar Loading... Leasing Hallway Loading... Leasing Entry 1 Loa…" at bounding box center [421, 305] width 843 height 543
drag, startPoint x: 356, startPoint y: 273, endPoint x: 618, endPoint y: 248, distance: 262.4
click at [615, 248] on div "Loading... Coffee Bar Loading... Leasing Hallway Loading... Leasing Entry 1 Loa…" at bounding box center [421, 305] width 843 height 543
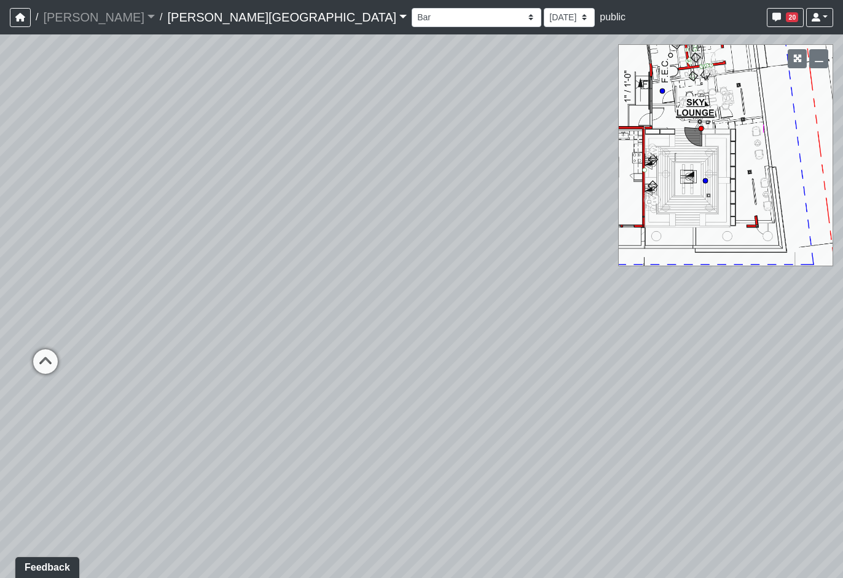
drag, startPoint x: 687, startPoint y: 396, endPoint x: 640, endPoint y: 357, distance: 61.1
click at [640, 357] on div "Loading... Coffee Bar Loading... Leasing Hallway Loading... Leasing Entry 1 Loa…" at bounding box center [421, 305] width 843 height 543
drag, startPoint x: 725, startPoint y: 383, endPoint x: 193, endPoint y: 372, distance: 531.8
click at [193, 372] on div "Loading... Coffee Bar Loading... Leasing Hallway Loading... Leasing Entry 1 Loa…" at bounding box center [421, 305] width 843 height 543
drag, startPoint x: 474, startPoint y: 422, endPoint x: 450, endPoint y: 419, distance: 24.3
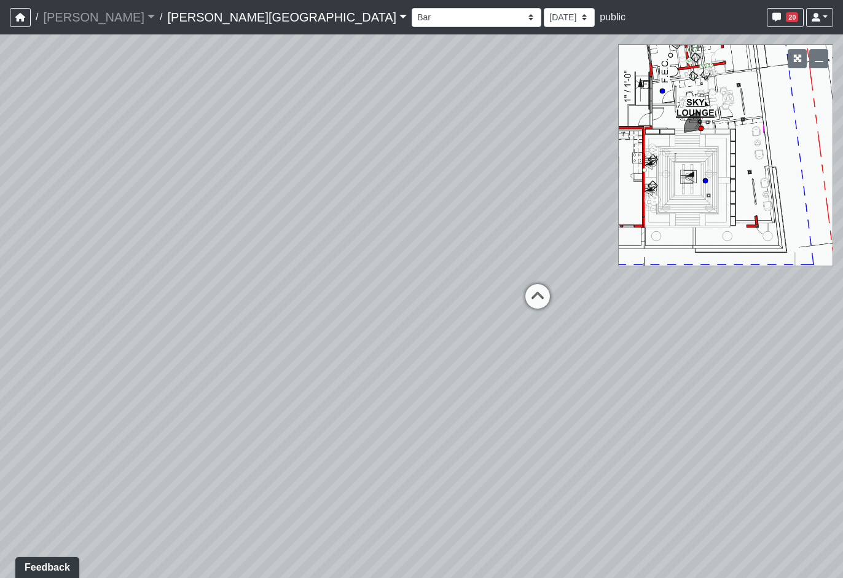
click at [444, 426] on div "Loading... Coffee Bar Loading... Leasing Hallway Loading... Leasing Entry 1 Loa…" at bounding box center [421, 305] width 843 height 543
drag, startPoint x: 236, startPoint y: 276, endPoint x: 398, endPoint y: 419, distance: 216.4
click at [398, 419] on div "Loading... Coffee Bar Loading... Leasing Hallway Loading... Leasing Entry 1 Loa…" at bounding box center [421, 305] width 843 height 543
